Goal: Task Accomplishment & Management: Manage account settings

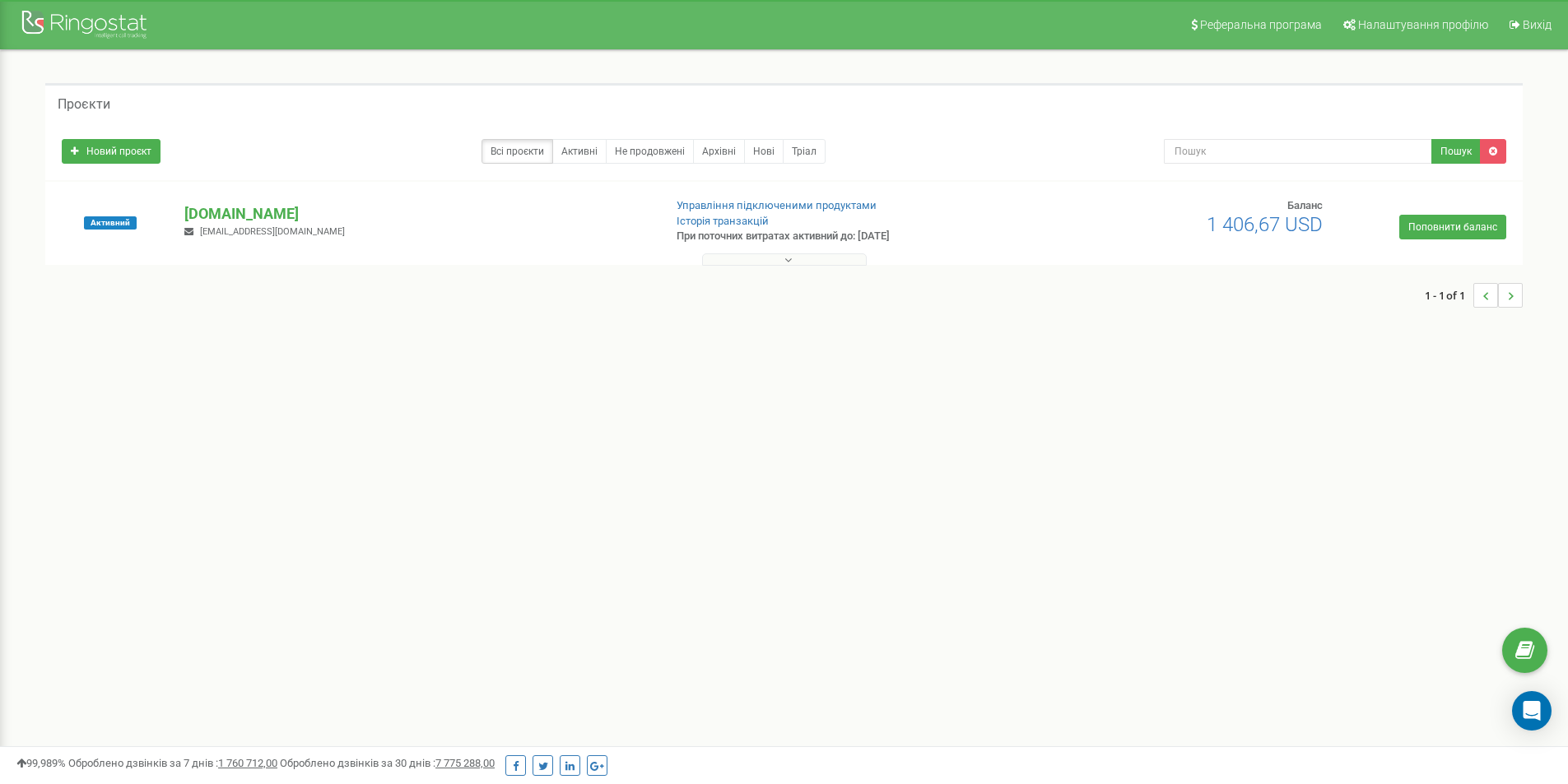
click at [763, 263] on button at bounding box center [784, 260] width 164 height 12
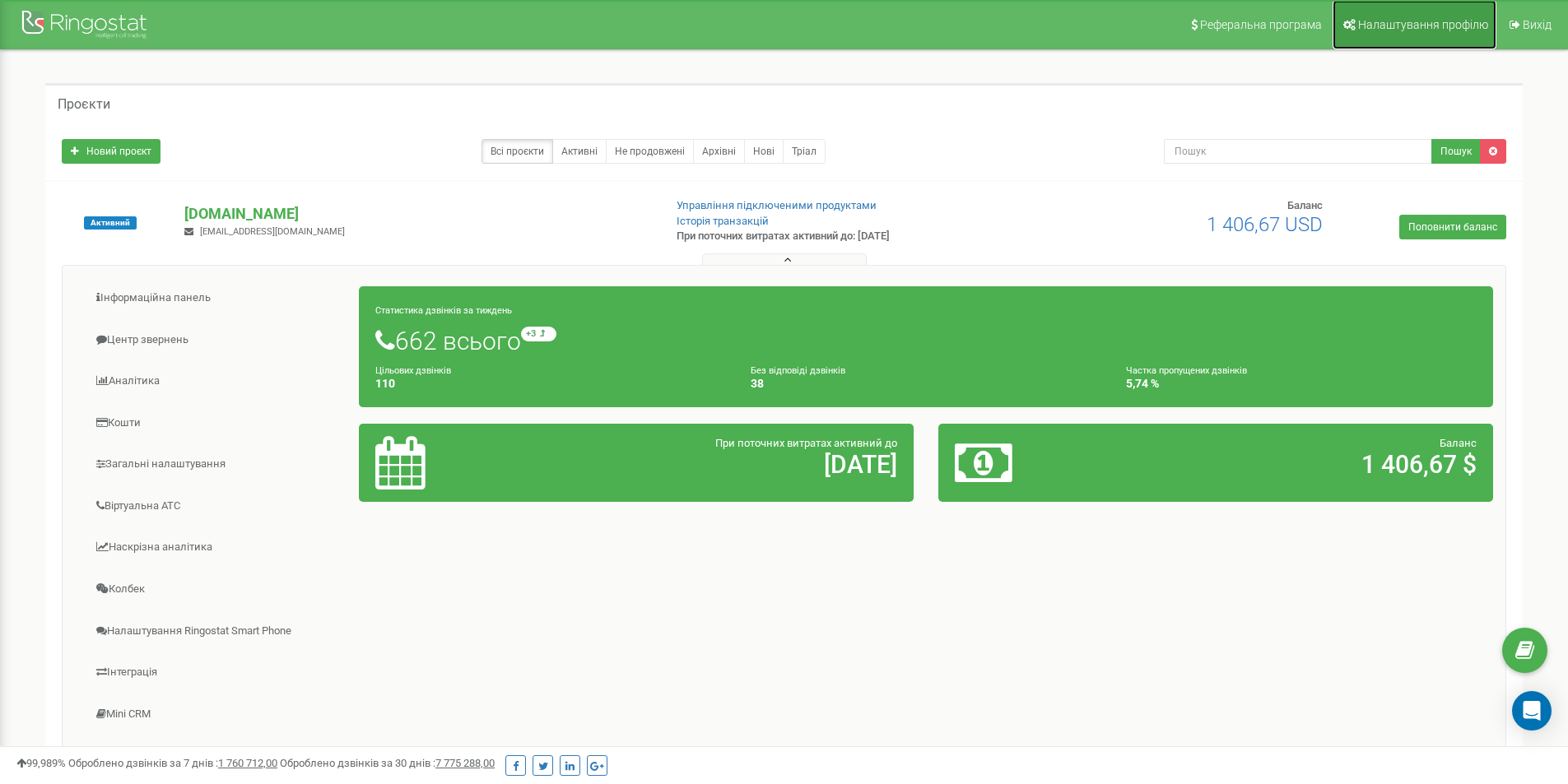
click at [1382, 28] on span "Налаштування профілю" at bounding box center [1423, 24] width 130 height 13
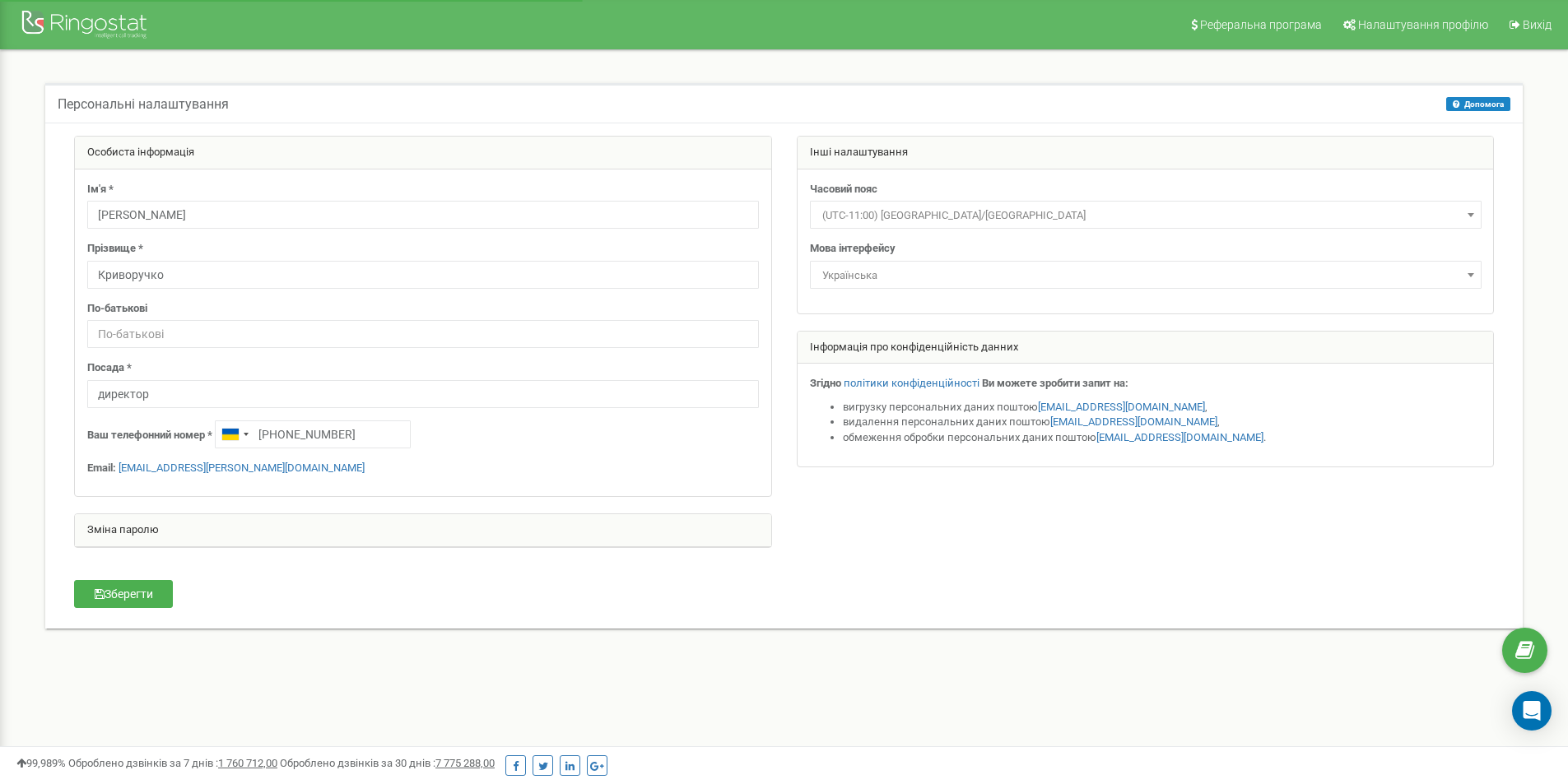
click at [1137, 47] on nav "Реферальна програма Налаштування профілю Вихід" at bounding box center [784, 25] width 1568 height 49
click at [171, 619] on div "Особиста інформація Ім'я * [PERSON_NAME] Прізвище * [PERSON_NAME] По-батькові П…" at bounding box center [784, 376] width 1478 height 506
click at [147, 611] on div "Зберегти" at bounding box center [182, 597] width 240 height 32
click at [158, 597] on button "Зберегти" at bounding box center [124, 595] width 99 height 28
click at [286, 679] on div "Персональні налаштування Допомога Допомога На цій сторінці ви можете відредагув…" at bounding box center [784, 366] width 1543 height 632
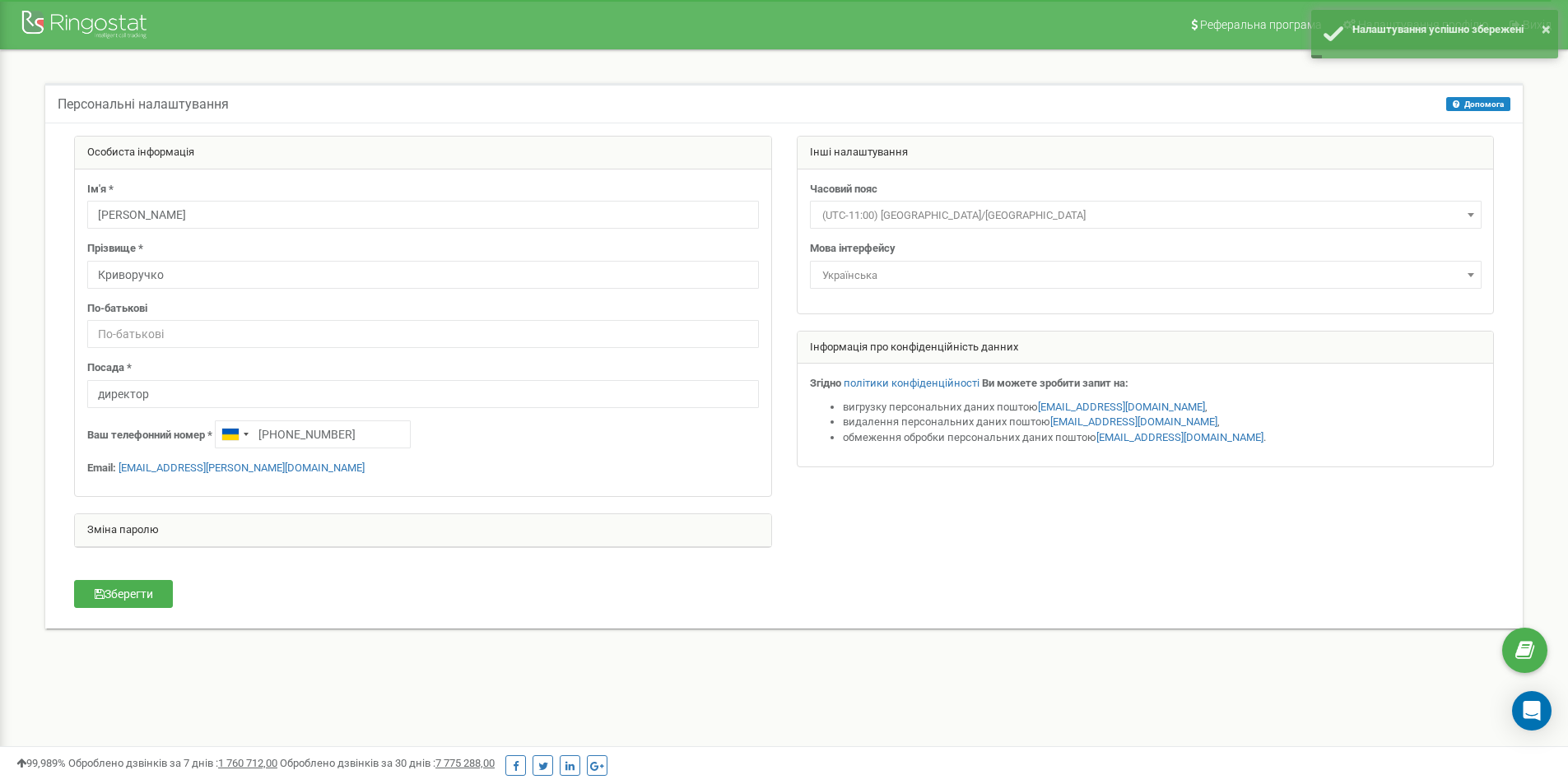
click at [340, 656] on div "Персональні налаштування Допомога Допомога На цій сторінці ви можете відредагув…" at bounding box center [784, 366] width 1543 height 632
click at [1068, 17] on nav "Реферальна програма Налаштування профілю Вихід" at bounding box center [784, 25] width 1568 height 49
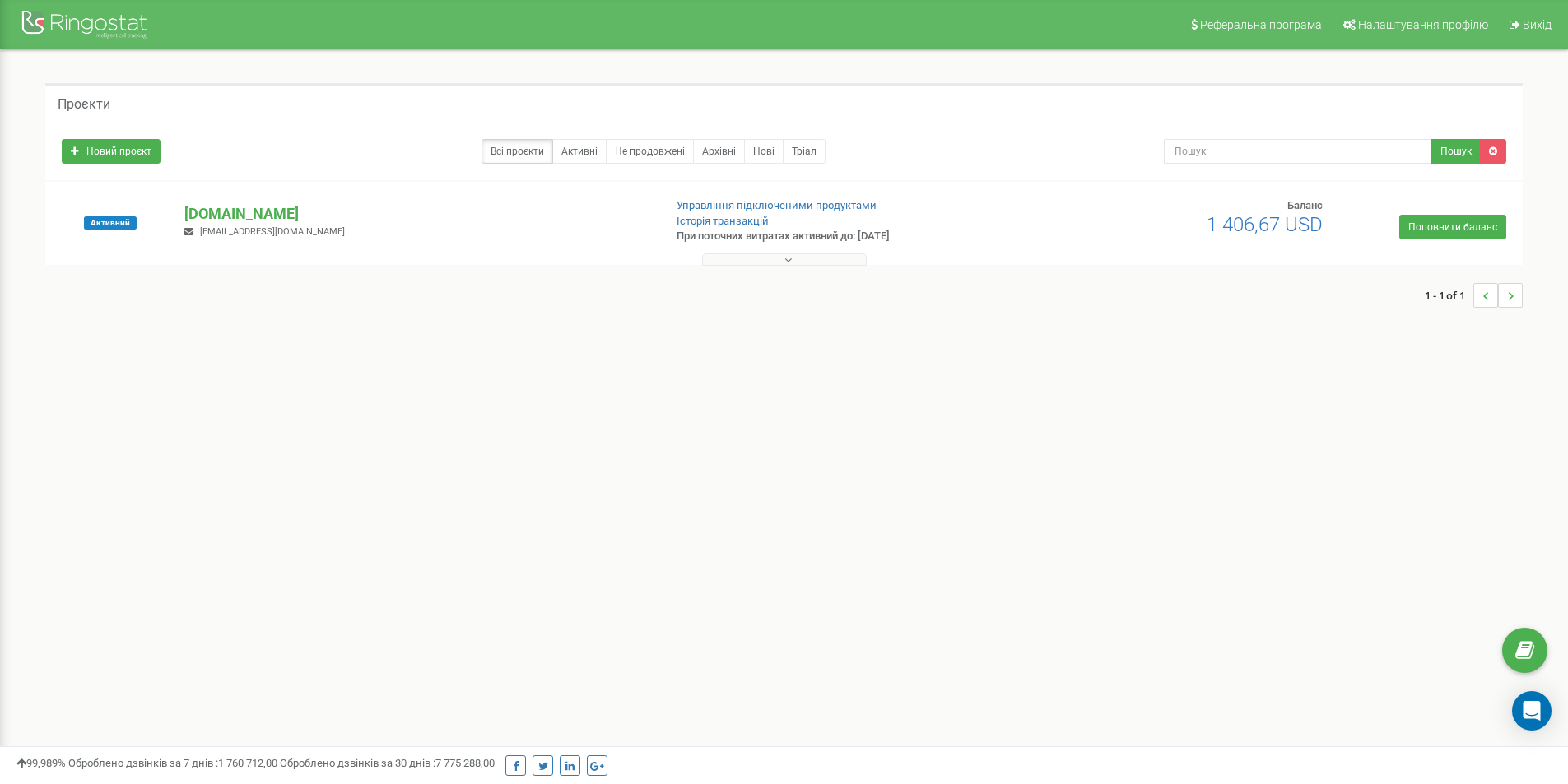
click at [277, 232] on span "[EMAIL_ADDRESS][DOMAIN_NAME]" at bounding box center [272, 232] width 145 height 11
click at [730, 259] on button at bounding box center [784, 260] width 164 height 12
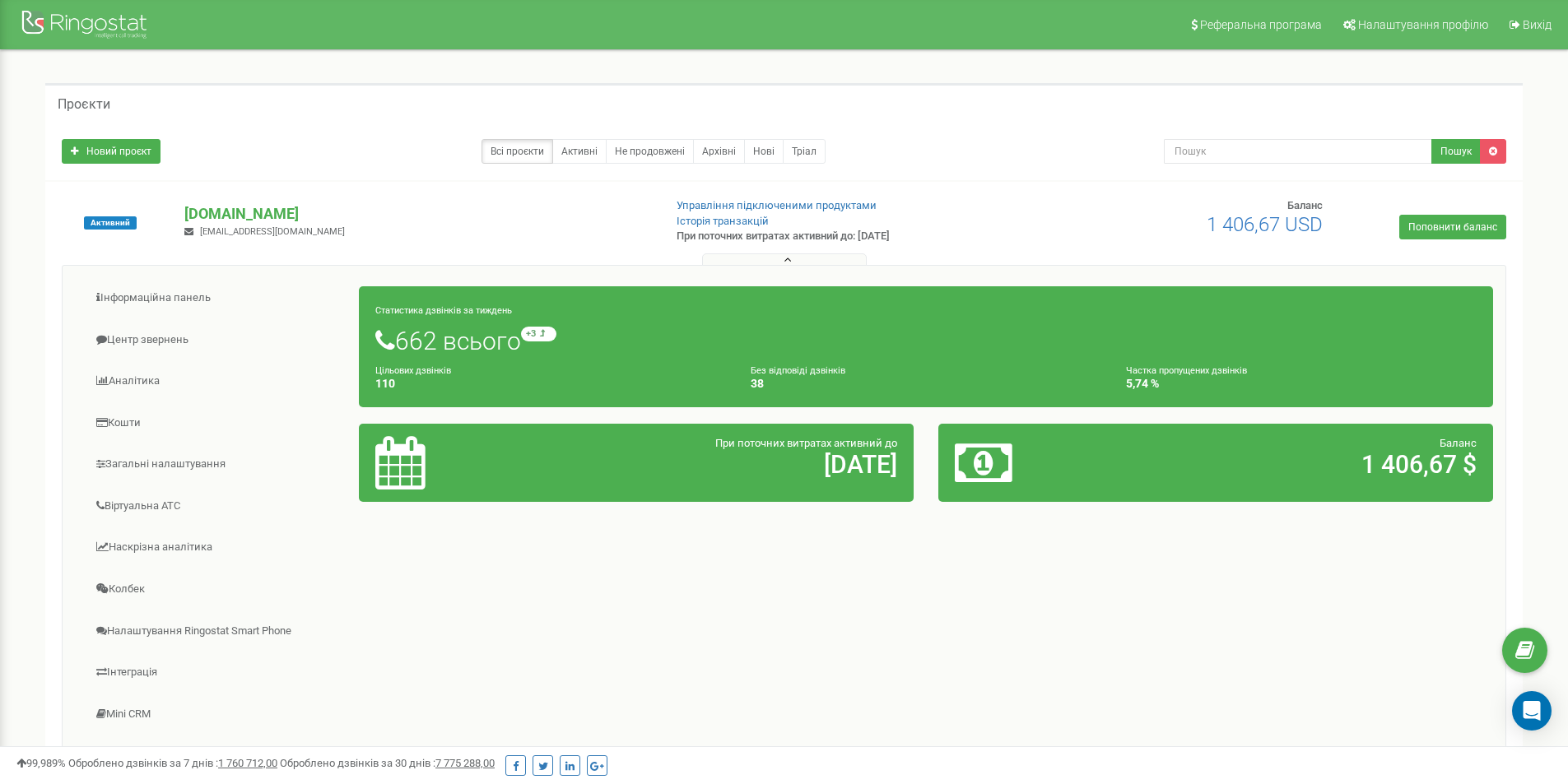
drag, startPoint x: 264, startPoint y: 224, endPoint x: 176, endPoint y: 224, distance: 88.0
click at [176, 224] on div "thermasteel.ua thermasteel.vadim.b@gmail.com" at bounding box center [417, 221] width 490 height 36
click at [364, 225] on div "thermasteel.ua thermasteel.vadim.b@gmail.com" at bounding box center [417, 221] width 490 height 36
